Goal: Check status: Check status

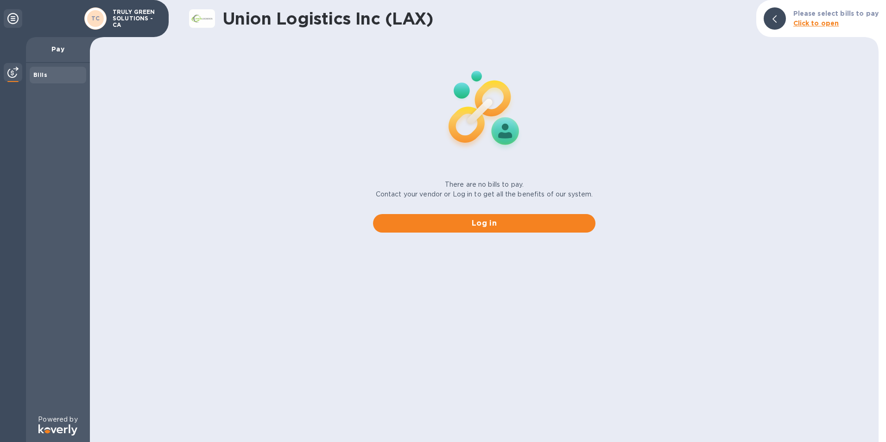
click at [46, 75] on b "Bills" at bounding box center [40, 74] width 14 height 7
click at [827, 20] on b "Click to open" at bounding box center [816, 22] width 46 height 7
